Goal: Task Accomplishment & Management: Manage account settings

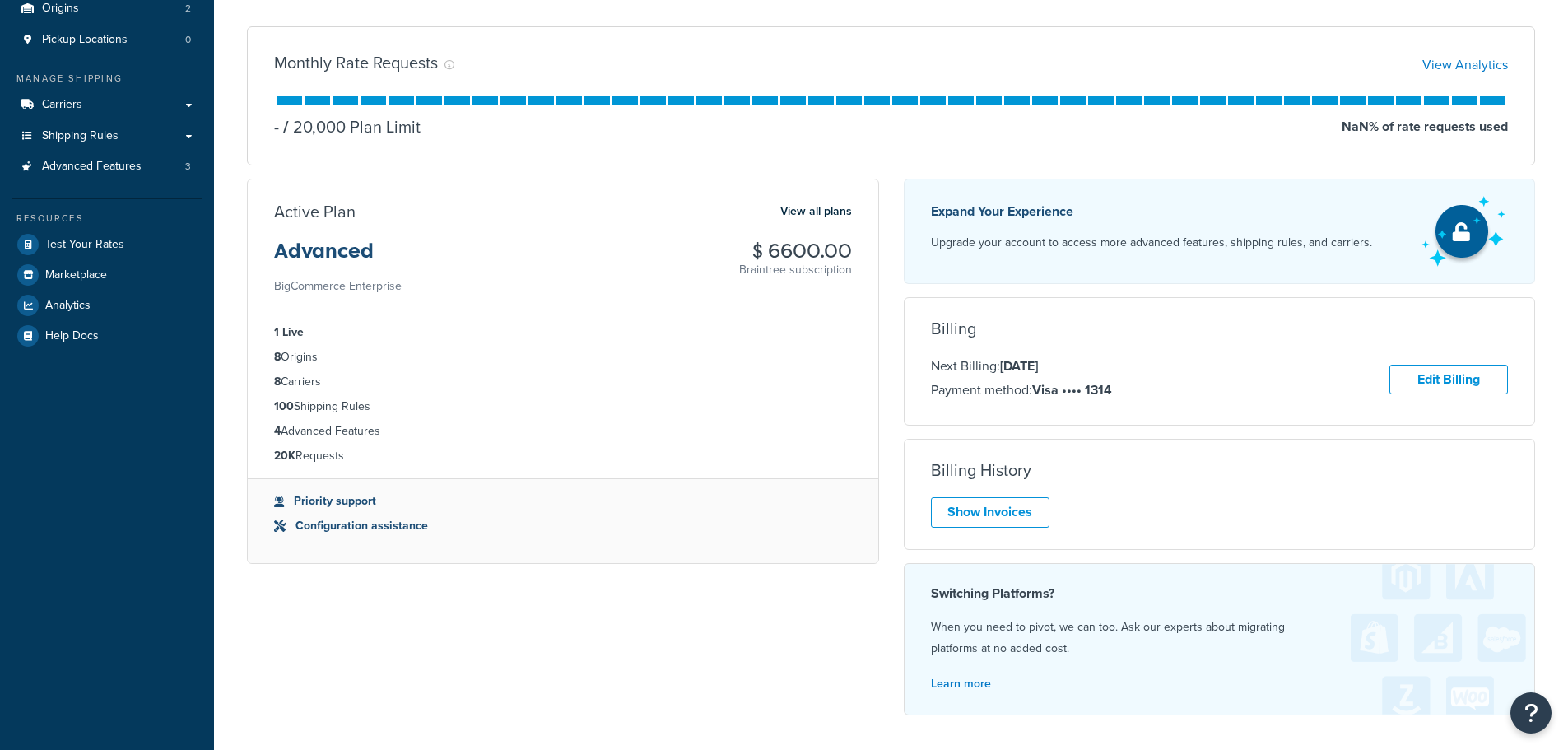
scroll to position [160, 0]
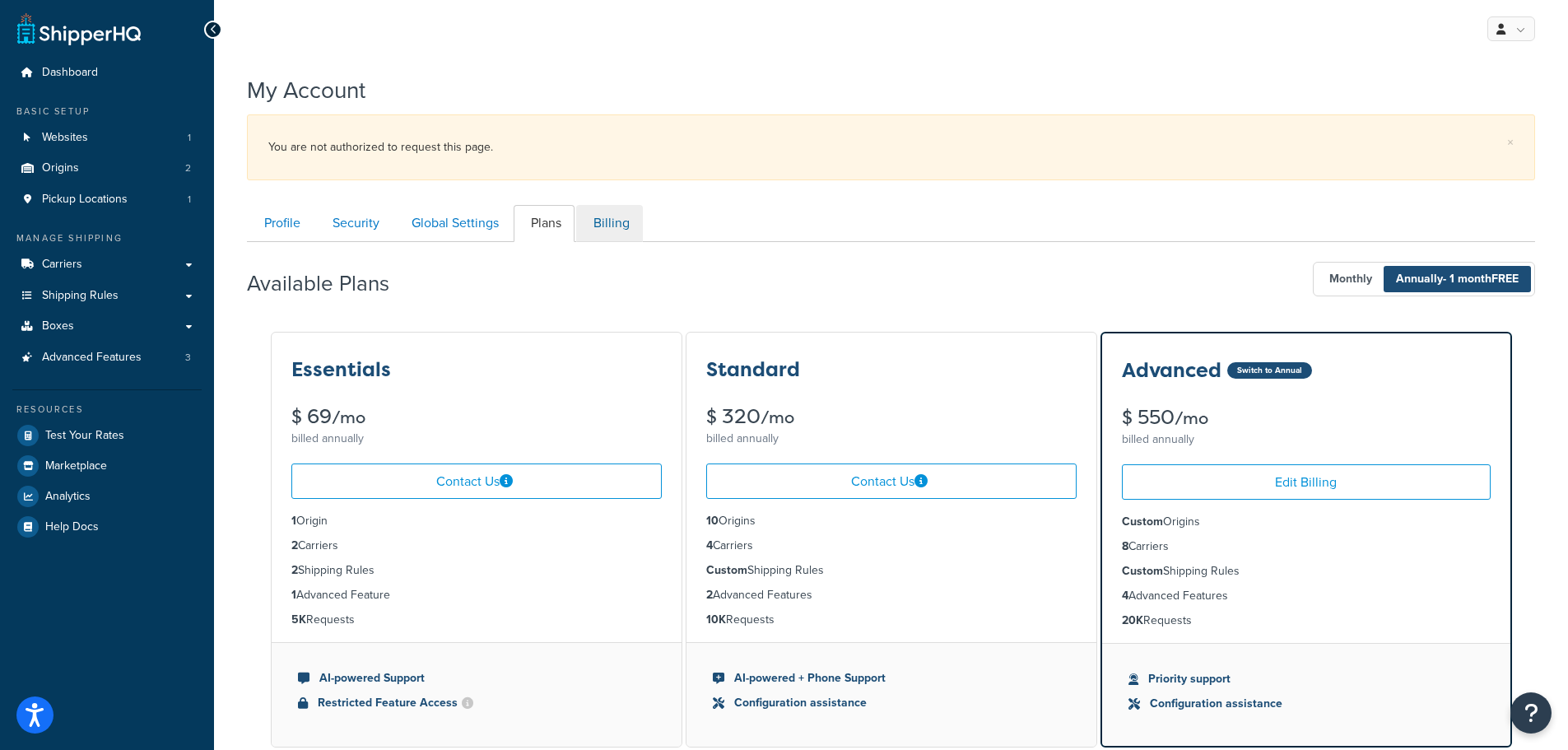
click at [643, 225] on ul "Profile Security Global Settings Plans Billing" at bounding box center [890, 223] width 1288 height 37
click at [607, 218] on link "Billing" at bounding box center [610, 223] width 66 height 37
